Goal: Information Seeking & Learning: Learn about a topic

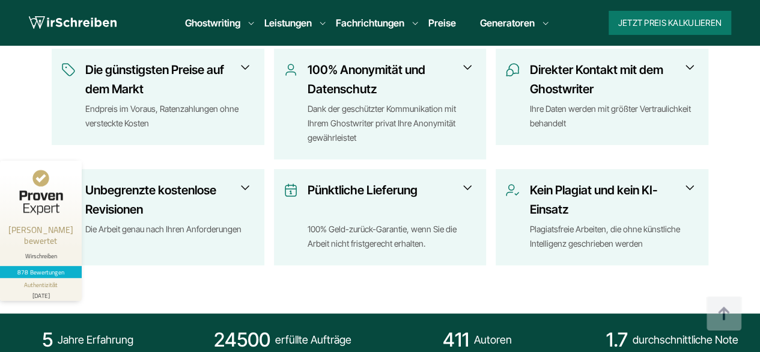
scroll to position [632, 0]
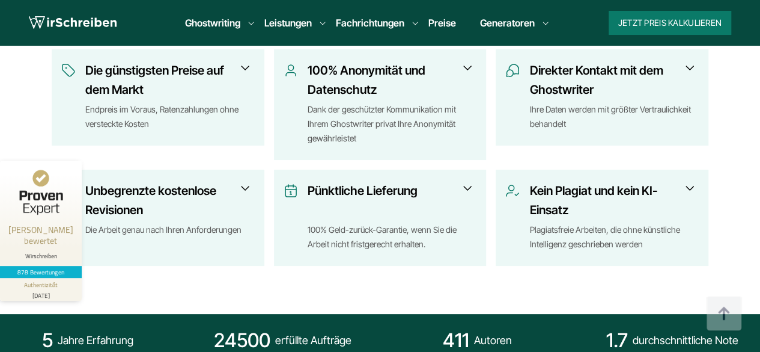
click at [247, 17] on ul "Ghostwriting Bachelorarbeit Doktorarbeit Essay Examensarbeit Masterarbeit Expos…" at bounding box center [362, 23] width 374 height 14
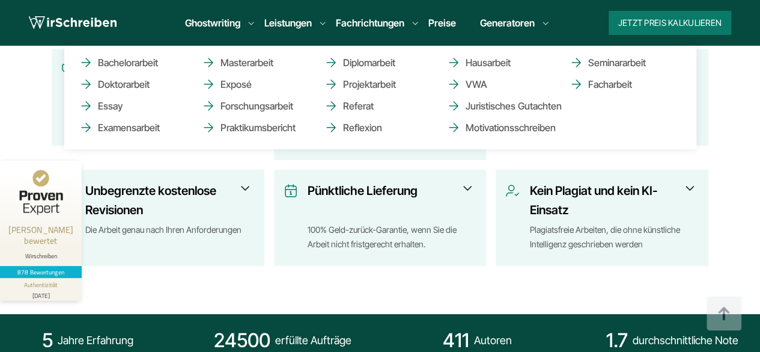
click at [230, 20] on li "Ghostwriting Bachelorarbeit Doktorarbeit Essay Examensarbeit Masterarbeit Expos…" at bounding box center [212, 23] width 55 height 14
click at [584, 64] on link "Seminararbeit" at bounding box center [629, 62] width 120 height 14
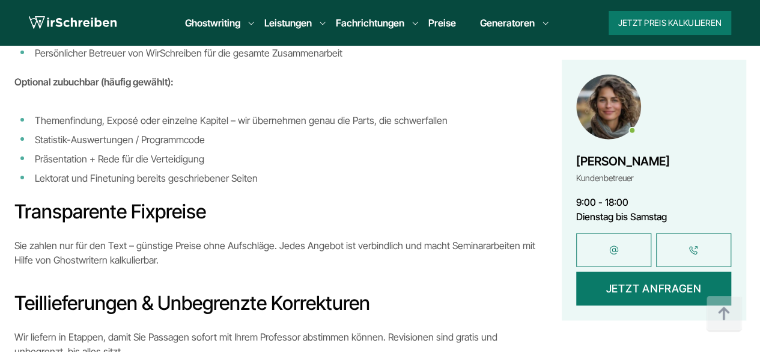
scroll to position [1345, 0]
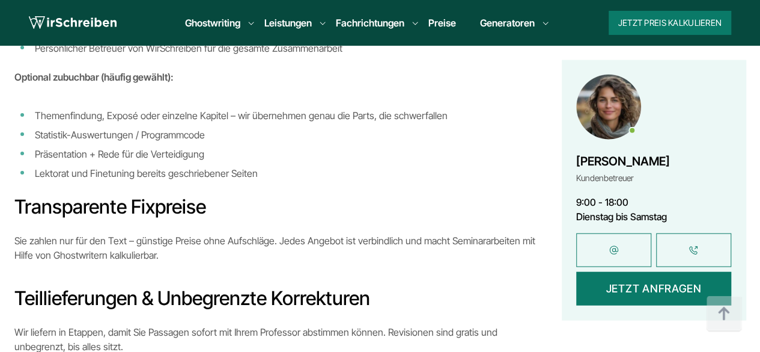
click at [305, 249] on p "Sie zahlen nur für den Text – günstige Preise ohne Aufschläge. Jedes Angebot is…" at bounding box center [275, 247] width 523 height 29
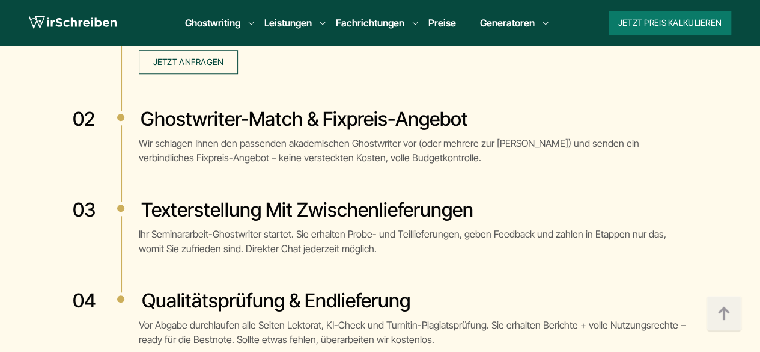
scroll to position [2811, 0]
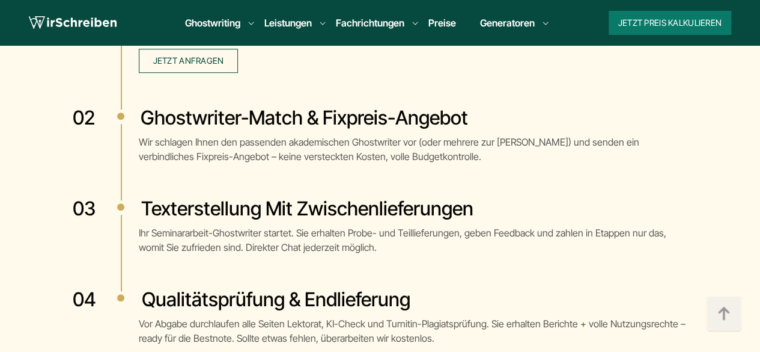
click at [312, 229] on p "Ihr Seminararbeit-Ghostwriter startet. Sie erhalten Probe- und Teil­lieferungen…" at bounding box center [413, 239] width 549 height 29
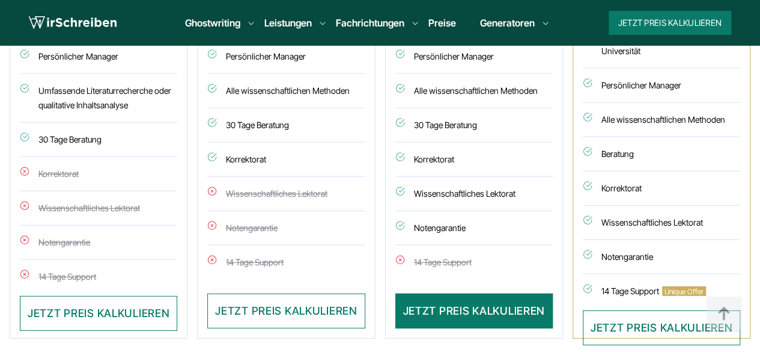
scroll to position [3811, 0]
